Goal: Check status: Check status

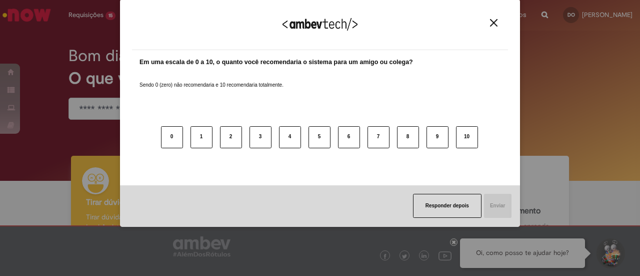
click at [495, 23] on img "Close" at bounding box center [494, 23] width 8 height 8
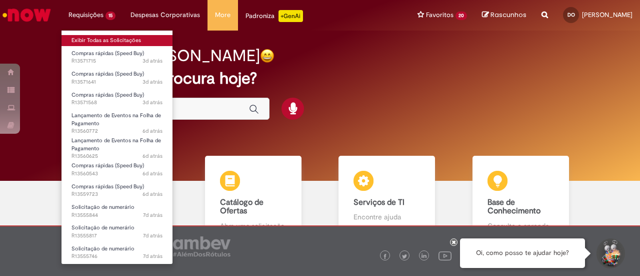
click at [100, 38] on link "Exibir Todas as Solicitações" at bounding box center [117, 40] width 111 height 11
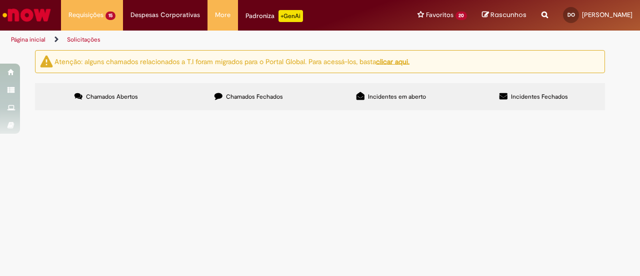
click at [255, 96] on span "Chamados Fechados" at bounding box center [254, 97] width 57 height 8
click at [0, 0] on input "Pesquisar" at bounding box center [0, 0] width 0 height 0
paste input "*********"
type input "*********"
click at [118, 90] on label "Chamados Abertos" at bounding box center [106, 96] width 143 height 27
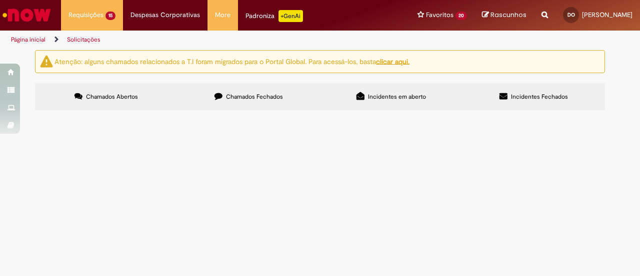
click at [124, 95] on span "Chamados Abertos" at bounding box center [112, 97] width 52 height 8
click at [0, 0] on input "Pesquisar" at bounding box center [0, 0] width 0 height 0
paste input "*********"
type input "*********"
click at [265, 96] on span "Chamados Fechados" at bounding box center [254, 97] width 57 height 8
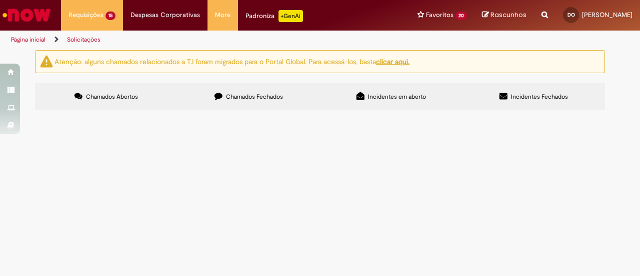
click at [0, 0] on span "Pesquisar" at bounding box center [0, 0] width 0 height 0
click at [109, 97] on span "Chamados Abertos" at bounding box center [112, 97] width 52 height 8
click at [0, 0] on button at bounding box center [0, 0] width 0 height 0
click at [250, 98] on span "Chamados Fechados" at bounding box center [254, 97] width 57 height 8
click at [0, 0] on button at bounding box center [0, 0] width 0 height 0
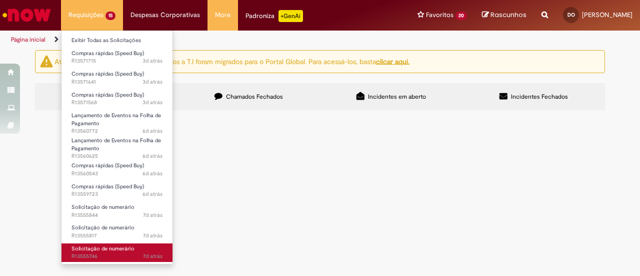
click at [86, 250] on span "Solicitação de numerário" at bounding box center [103, 249] width 63 height 8
click at [85, 250] on span "Solicitação de numerário" at bounding box center [103, 249] width 63 height 8
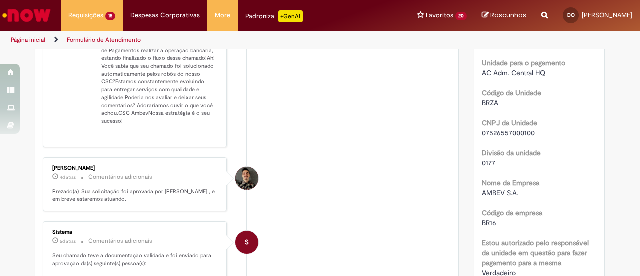
scroll to position [257, 0]
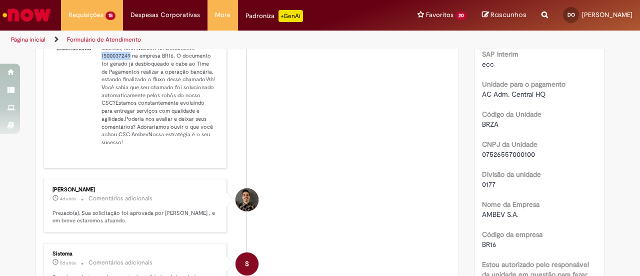
drag, startPoint x: 95, startPoint y: 60, endPoint x: 126, endPoint y: 64, distance: 31.2
click at [126, 64] on td "Bom dia! Sua solicitação foi lançada com sucesso, com Número de Documento 15000…" at bounding box center [159, 91] width 122 height 119
copy td "1500037249"
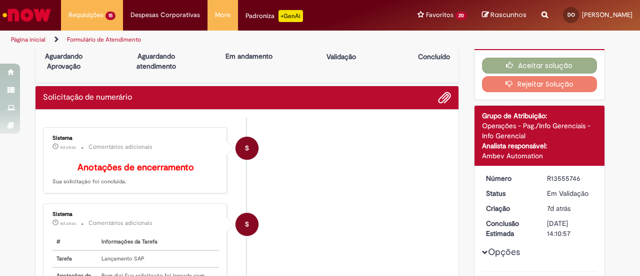
scroll to position [0, 0]
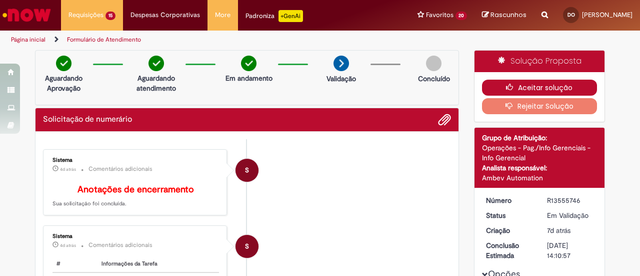
click at [542, 89] on button "Aceitar solução" at bounding box center [540, 88] width 116 height 16
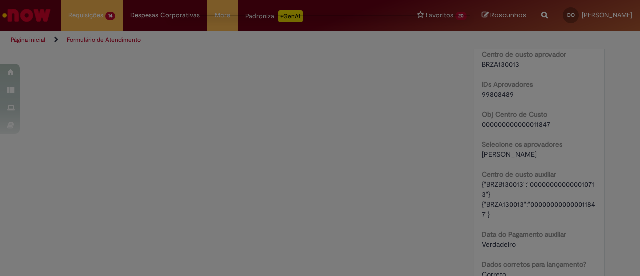
scroll to position [1261, 0]
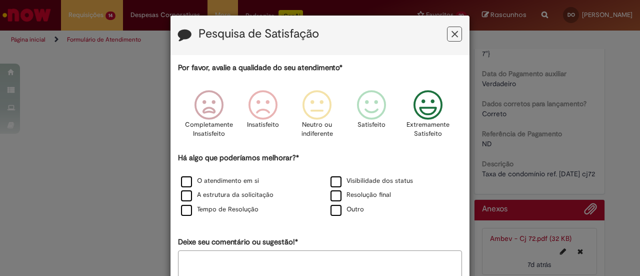
click at [416, 112] on icon "Feedback" at bounding box center [429, 105] width 38 height 30
click at [181, 179] on label "O atendimento em si" at bounding box center [220, 181] width 78 height 10
click at [181, 198] on label "A estrutura da solicitação" at bounding box center [227, 195] width 93 height 10
click at [182, 212] on label "Tempo de Resolução" at bounding box center [220, 210] width 78 height 10
click at [331, 180] on label "Visibilidade dos status" at bounding box center [372, 181] width 83 height 10
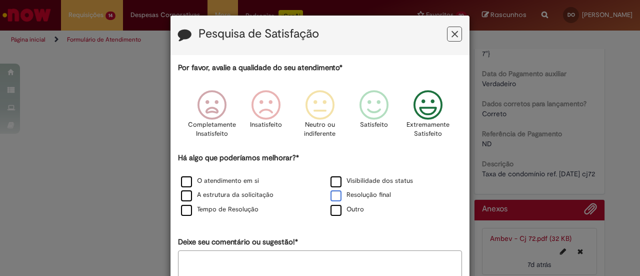
click at [332, 200] on label "Resolução final" at bounding box center [361, 195] width 61 height 10
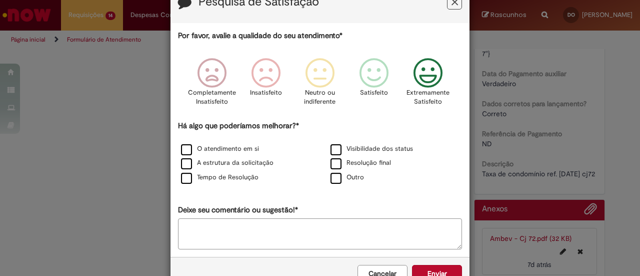
scroll to position [60, 0]
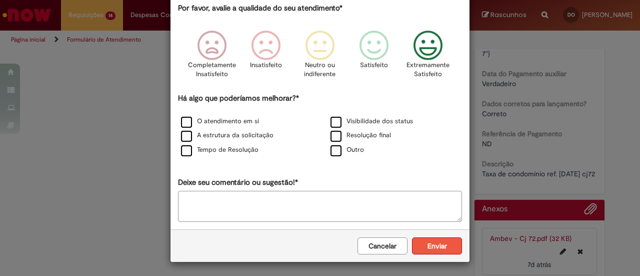
click at [433, 249] on button "Enviar" at bounding box center [437, 245] width 50 height 17
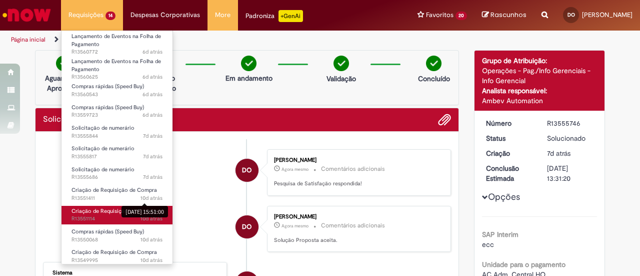
scroll to position [83, 0]
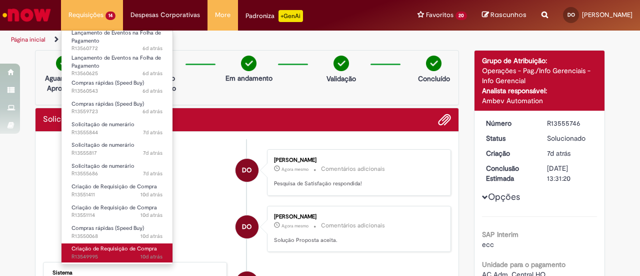
click at [112, 248] on span "Criação de Requisição de Compra" at bounding box center [115, 249] width 86 height 8
click at [111, 245] on span "Criação de Requisição de Compra" at bounding box center [115, 249] width 86 height 8
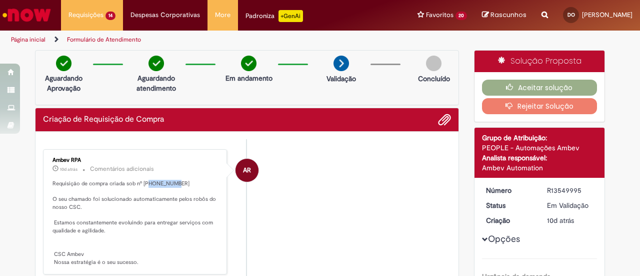
drag, startPoint x: 145, startPoint y: 180, endPoint x: 167, endPoint y: 189, distance: 23.8
click at [168, 189] on p "Requisição de compra criada sob nº [PHONE_NUMBER] O seu chamado foi solucionado…" at bounding box center [136, 223] width 167 height 87
copy p "81927371"
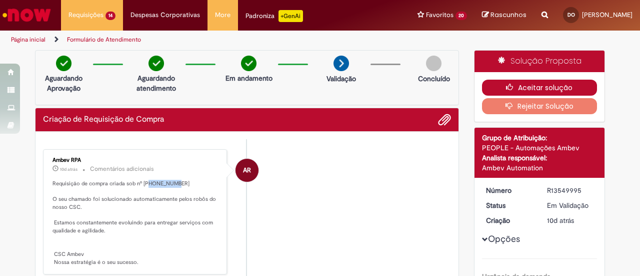
click at [560, 89] on button "Aceitar solução" at bounding box center [540, 88] width 116 height 16
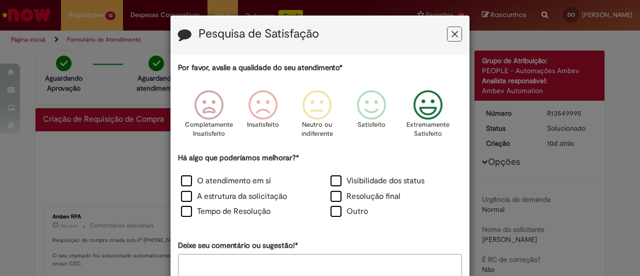
click at [424, 112] on icon "Feedback" at bounding box center [429, 105] width 38 height 30
click at [183, 182] on label "O atendimento em si" at bounding box center [226, 181] width 90 height 12
click at [183, 195] on label "A estrutura da solicitação" at bounding box center [234, 197] width 106 height 12
click at [182, 215] on label "Tempo de Resolução" at bounding box center [226, 212] width 90 height 12
click at [332, 179] on label "Visibilidade dos status" at bounding box center [378, 181] width 94 height 12
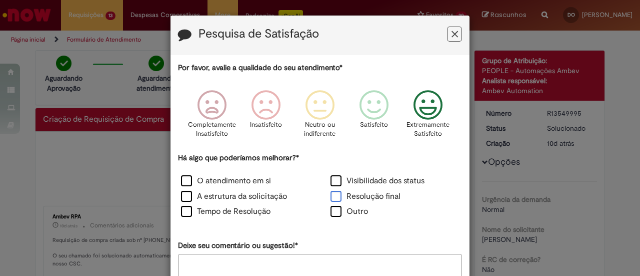
click at [332, 194] on label "Resolução final" at bounding box center [366, 197] width 70 height 12
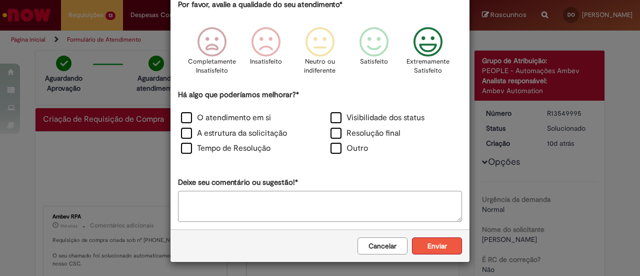
click at [427, 249] on button "Enviar" at bounding box center [437, 245] width 50 height 17
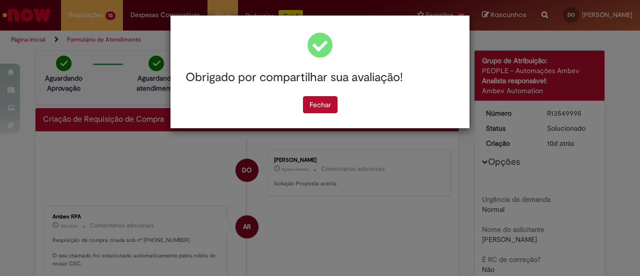
scroll to position [0, 0]
click at [321, 113] on div "Obrigado por compartilhar sua avaliação! [GEOGRAPHIC_DATA]" at bounding box center [320, 72] width 299 height 113
click at [318, 104] on button "Fechar" at bounding box center [320, 104] width 35 height 17
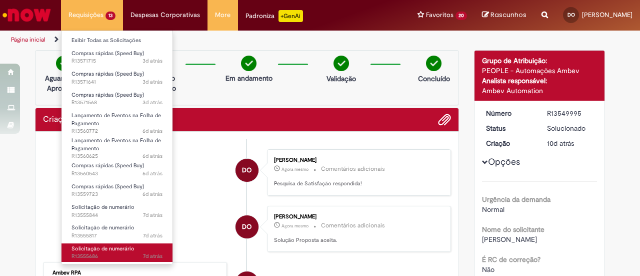
click at [113, 248] on span "Solicitação de numerário" at bounding box center [103, 249] width 63 height 8
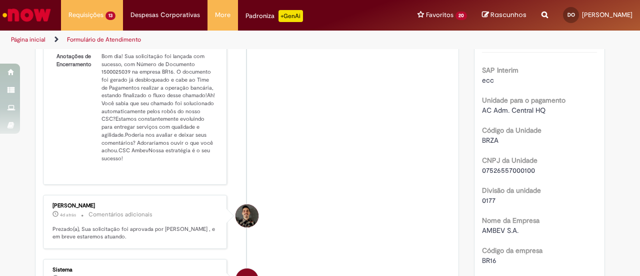
scroll to position [197, 0]
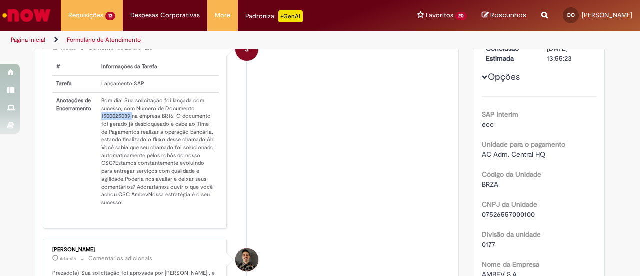
drag, startPoint x: 97, startPoint y: 121, endPoint x: 128, endPoint y: 124, distance: 31.2
click at [129, 124] on td "Bom dia! Sua solicitação foi lançada com sucesso, com Número de Documento 15000…" at bounding box center [159, 151] width 122 height 119
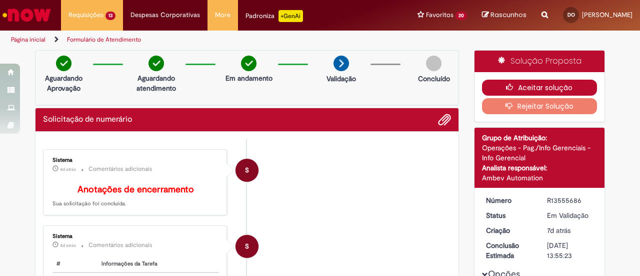
click at [534, 90] on button "Aceitar solução" at bounding box center [540, 88] width 116 height 16
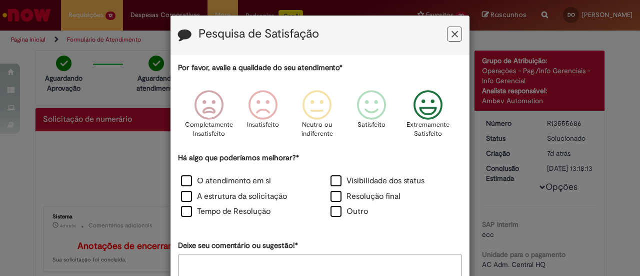
click at [430, 108] on icon "Feedback" at bounding box center [429, 105] width 38 height 30
click at [181, 183] on label "O atendimento em si" at bounding box center [226, 181] width 90 height 12
click at [181, 195] on label "A estrutura da solicitação" at bounding box center [234, 197] width 106 height 12
click at [182, 214] on label "Tempo de Resolução" at bounding box center [226, 212] width 90 height 12
click at [332, 179] on label "Visibilidade dos status" at bounding box center [378, 181] width 94 height 12
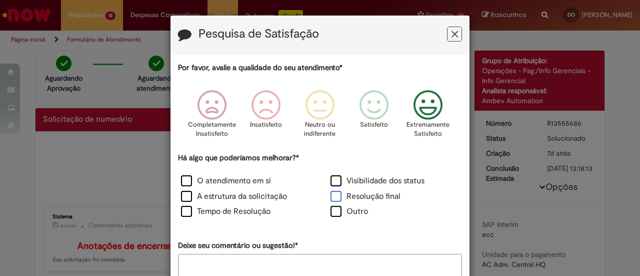
click at [332, 198] on label "Resolução final" at bounding box center [366, 197] width 70 height 12
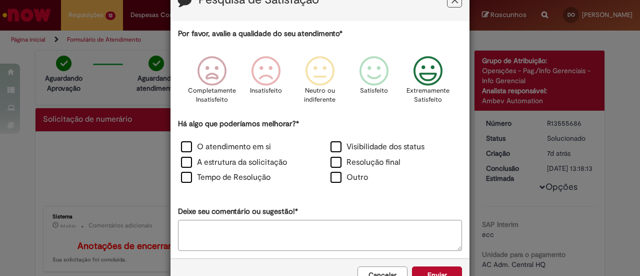
scroll to position [63, 0]
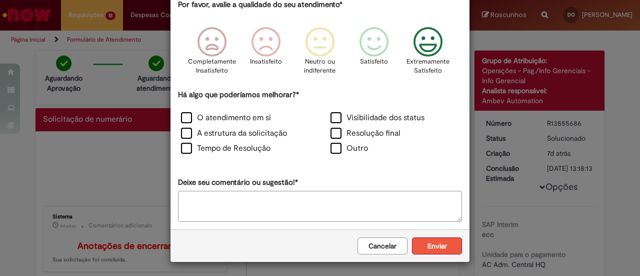
click at [441, 243] on button "Enviar" at bounding box center [437, 245] width 50 height 17
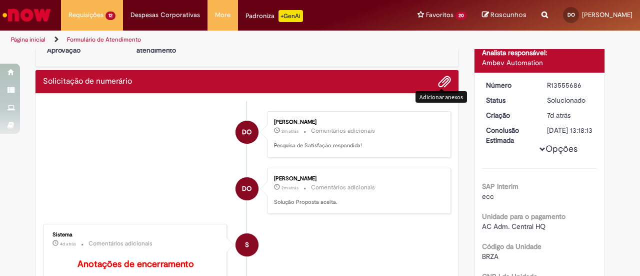
scroll to position [0, 0]
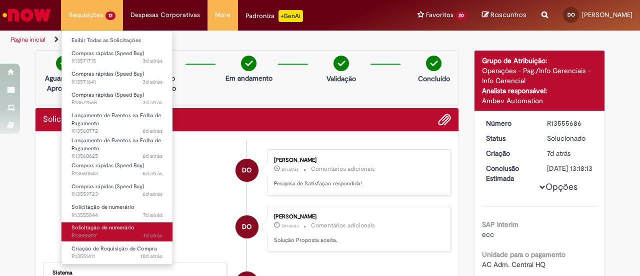
click at [111, 234] on span "7d atrás 7 dias atrás R13555817" at bounding box center [117, 236] width 91 height 8
click at [111, 233] on span "7d atrás 7 dias atrás R13555817" at bounding box center [117, 236] width 91 height 8
click at [111, 234] on span "7d atrás 7 dias atrás R13555817" at bounding box center [117, 236] width 91 height 8
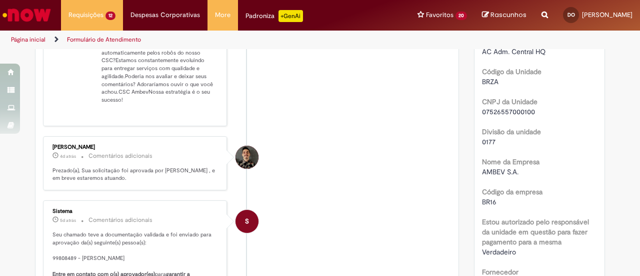
scroll to position [157, 0]
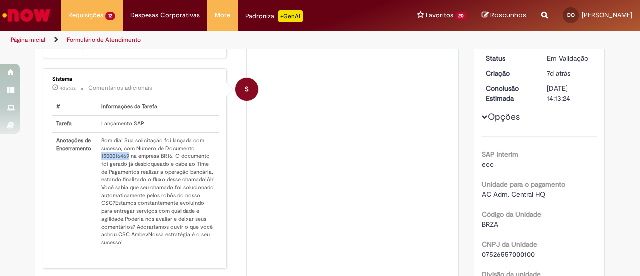
drag, startPoint x: 96, startPoint y: 159, endPoint x: 120, endPoint y: 162, distance: 23.8
click at [122, 165] on td "Bom dia! Sua solicitação foi lançada com sucesso, com Número de Documento 15000…" at bounding box center [159, 191] width 122 height 119
drag, startPoint x: 331, startPoint y: 182, endPoint x: 288, endPoint y: 174, distance: 43.8
click at [327, 181] on li "S Sistema 4d atrás 4 dias atrás Comentários adicionais # Informações da Tarefa …" at bounding box center [247, 168] width 408 height 200
drag, startPoint x: 96, startPoint y: 159, endPoint x: 124, endPoint y: 162, distance: 27.7
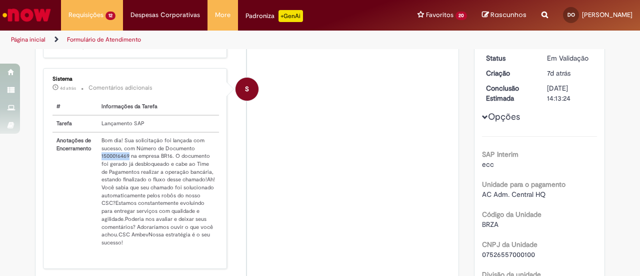
click at [125, 162] on td "Bom dia! Sua solicitação foi lançada com sucesso, com Número de Documento 15000…" at bounding box center [159, 191] width 122 height 119
copy td "1500016469"
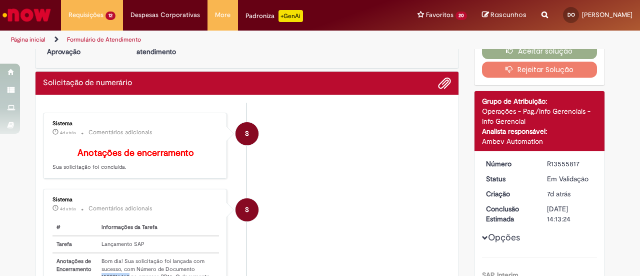
scroll to position [0, 0]
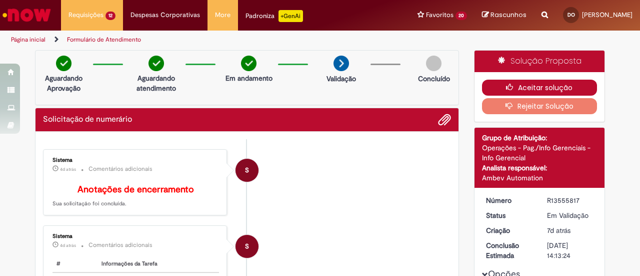
click at [536, 82] on button "Aceitar solução" at bounding box center [540, 88] width 116 height 16
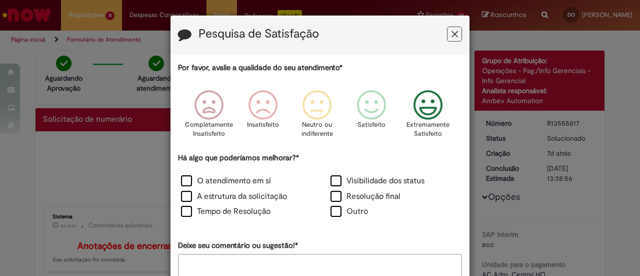
drag, startPoint x: 423, startPoint y: 104, endPoint x: 417, endPoint y: 105, distance: 6.1
click at [421, 107] on icon "Feedback" at bounding box center [429, 105] width 38 height 30
click at [184, 180] on label "O atendimento em si" at bounding box center [226, 181] width 90 height 12
click at [184, 196] on label "A estrutura da solicitação" at bounding box center [234, 197] width 106 height 12
click at [184, 213] on label "Tempo de Resolução" at bounding box center [226, 212] width 90 height 12
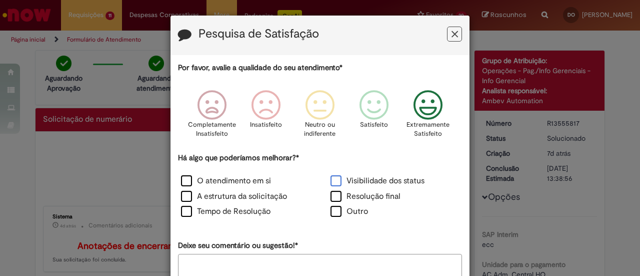
click at [334, 177] on label "Visibilidade dos status" at bounding box center [378, 181] width 94 height 12
click at [331, 196] on label "Resolução final" at bounding box center [366, 197] width 70 height 12
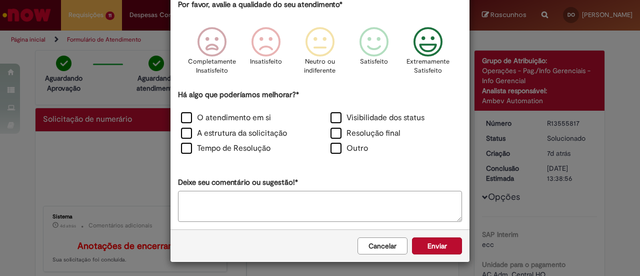
click at [441, 256] on div "Cancelar Enviar" at bounding box center [320, 245] width 299 height 33
click at [434, 247] on button "Enviar" at bounding box center [437, 245] width 50 height 17
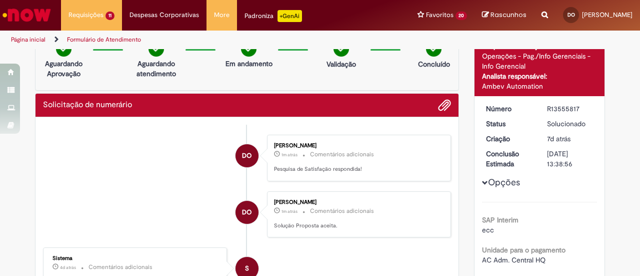
scroll to position [0, 0]
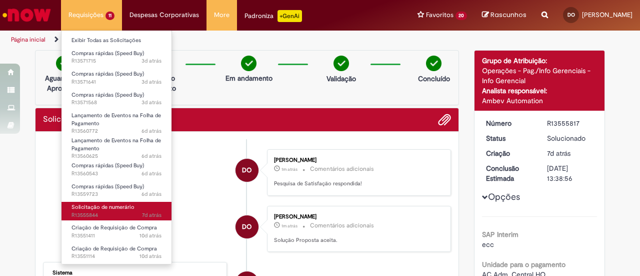
click at [102, 205] on span "Solicitação de numerário" at bounding box center [103, 207] width 63 height 8
click at [100, 204] on span "Solicitação de numerário" at bounding box center [103, 207] width 63 height 8
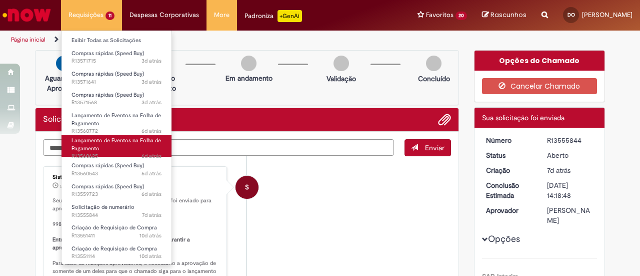
click at [132, 140] on span "Lançamento de Eventos na Folha de Pagamento" at bounding box center [117, 145] width 90 height 16
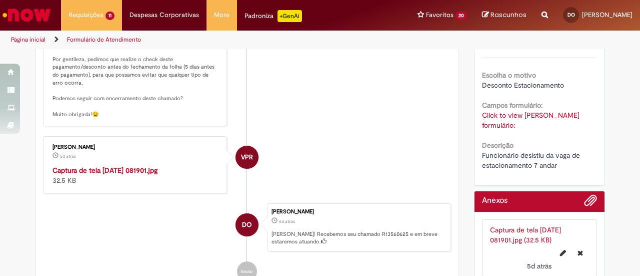
scroll to position [150, 0]
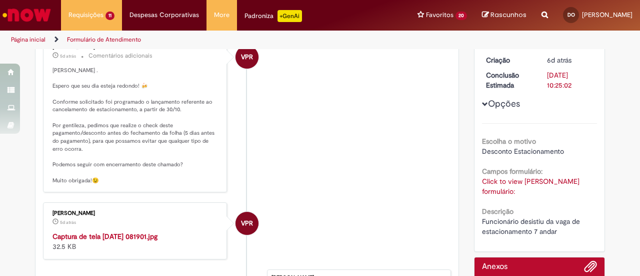
click at [536, 182] on link "Click to view [PERSON_NAME] formulário:" at bounding box center [531, 186] width 98 height 19
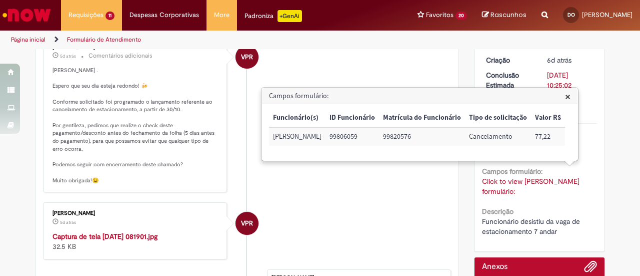
click at [537, 182] on link "Click to view [PERSON_NAME] formulário:" at bounding box center [531, 186] width 98 height 19
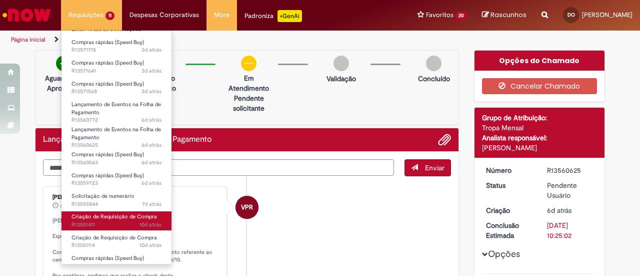
scroll to position [21, 0]
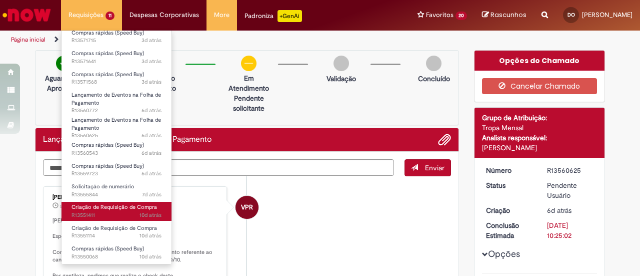
click at [102, 203] on link "Criação de Requisição de Compra 10d atrás 10 dias atrás R13551411" at bounding box center [117, 211] width 110 height 19
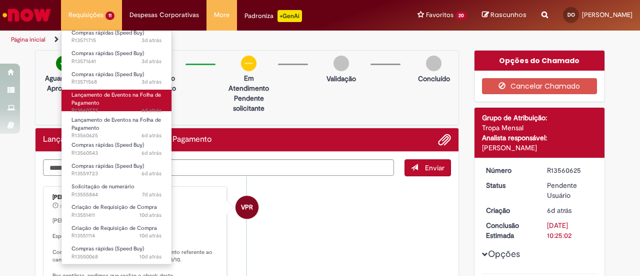
click at [120, 92] on span "Lançamento de Eventos na Folha de Pagamento" at bounding box center [117, 99] width 90 height 16
click at [119, 92] on span "Lançamento de Eventos na Folha de Pagamento" at bounding box center [117, 99] width 90 height 16
click at [117, 91] on span "Lançamento de Eventos na Folha de Pagamento" at bounding box center [117, 99] width 90 height 16
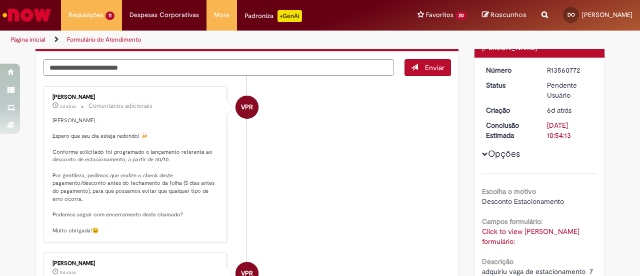
scroll to position [177, 0]
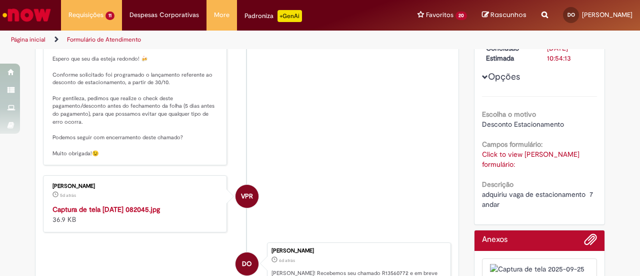
click at [522, 154] on link "Click to view [PERSON_NAME] formulário:" at bounding box center [531, 159] width 98 height 19
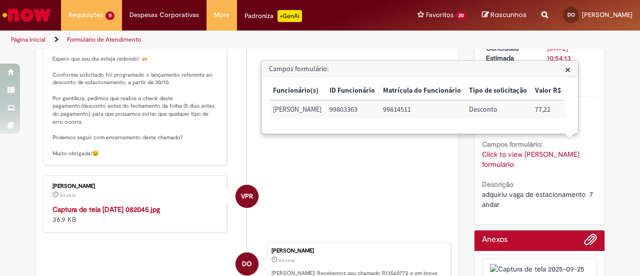
click at [522, 154] on link "Click to view [PERSON_NAME] formulário:" at bounding box center [531, 159] width 98 height 19
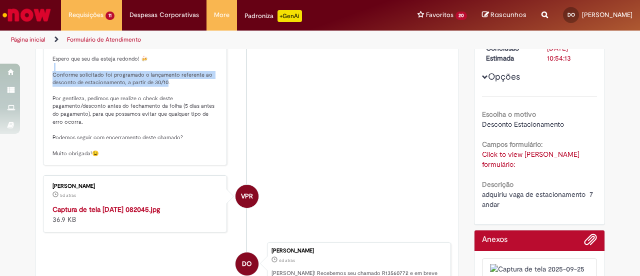
drag, startPoint x: 51, startPoint y: 74, endPoint x: 162, endPoint y: 81, distance: 111.3
click at [164, 84] on p "[PERSON_NAME] . Espero que seu dia esteja redondo! 🍻 Conforme solicitado foi pr…" at bounding box center [136, 99] width 167 height 118
copy p "onforme solicitado foi programado o lançamento referente ao desconto de estacio…"
